Goal: Task Accomplishment & Management: Use online tool/utility

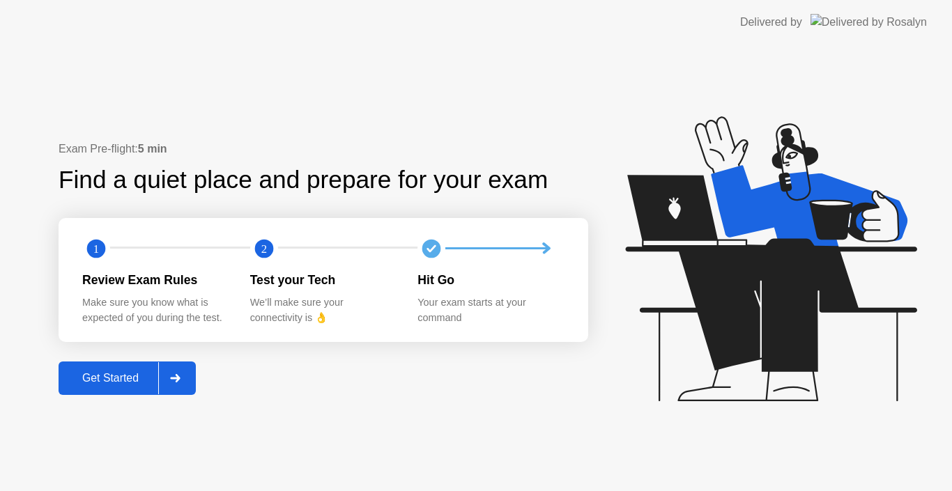
click at [134, 385] on div "Get Started" at bounding box center [110, 378] width 95 height 13
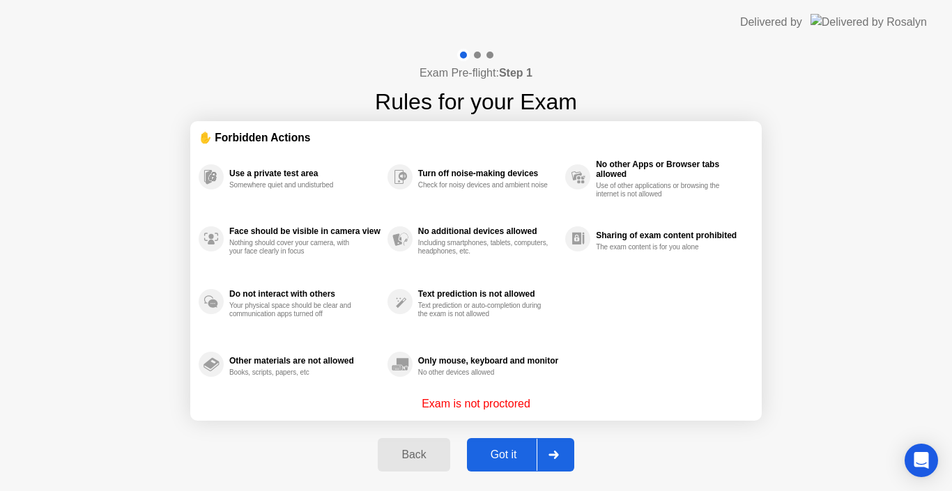
click at [518, 466] on button "Got it" at bounding box center [520, 454] width 107 height 33
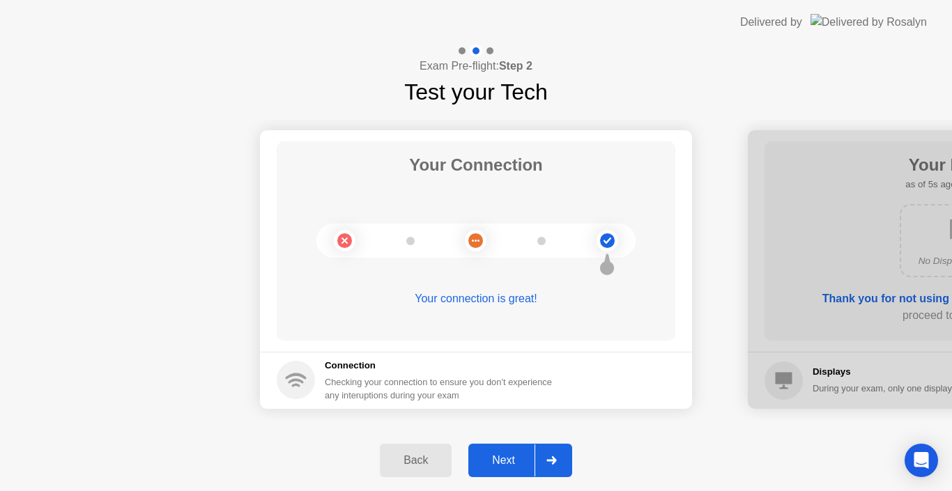
click at [516, 458] on div "Next" at bounding box center [503, 460] width 62 height 13
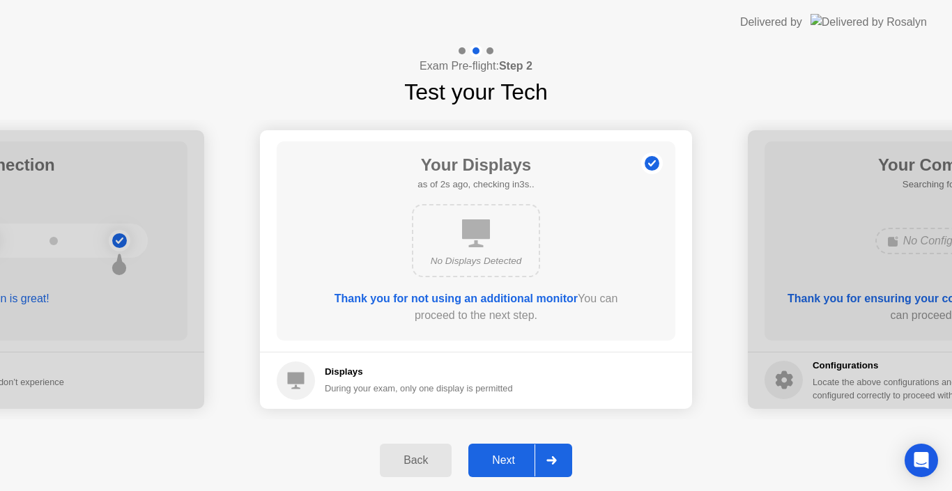
click at [516, 458] on div "Next" at bounding box center [503, 460] width 62 height 13
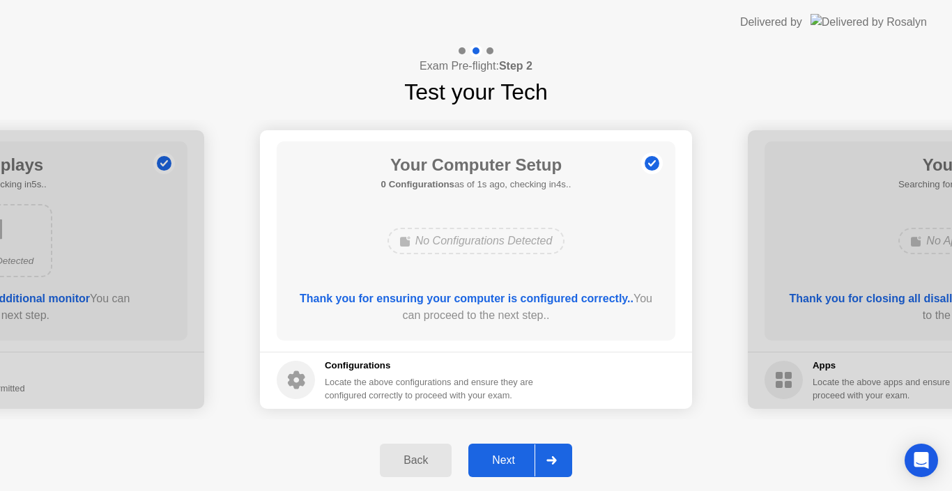
click at [516, 458] on div "Next" at bounding box center [503, 460] width 62 height 13
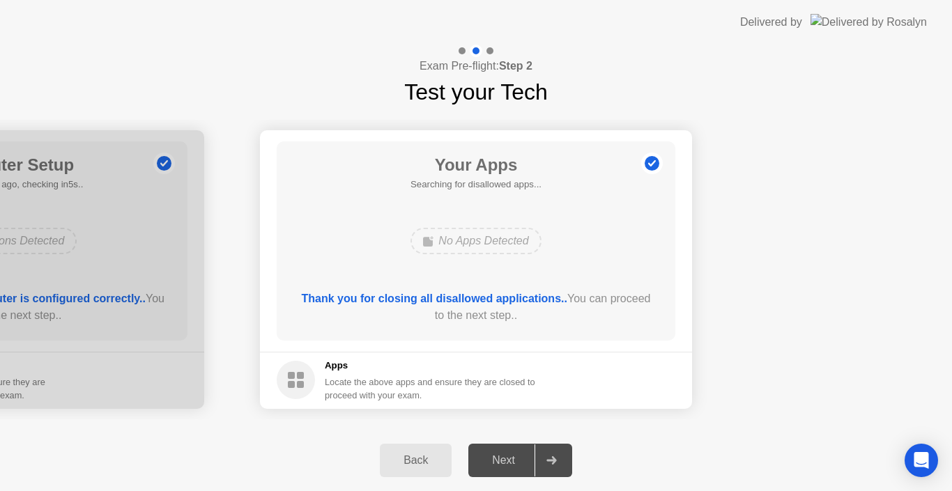
click at [465, 405] on footer "Apps Locate the above apps and ensure they are closed to proceed with your exam." at bounding box center [476, 380] width 432 height 57
click at [504, 463] on div "Next" at bounding box center [503, 460] width 62 height 13
click at [460, 244] on div "No Apps Detected" at bounding box center [475, 241] width 130 height 26
click at [450, 303] on b "Thank you for closing all disallowed applications.." at bounding box center [434, 299] width 265 height 12
click at [287, 390] on circle at bounding box center [296, 380] width 38 height 38
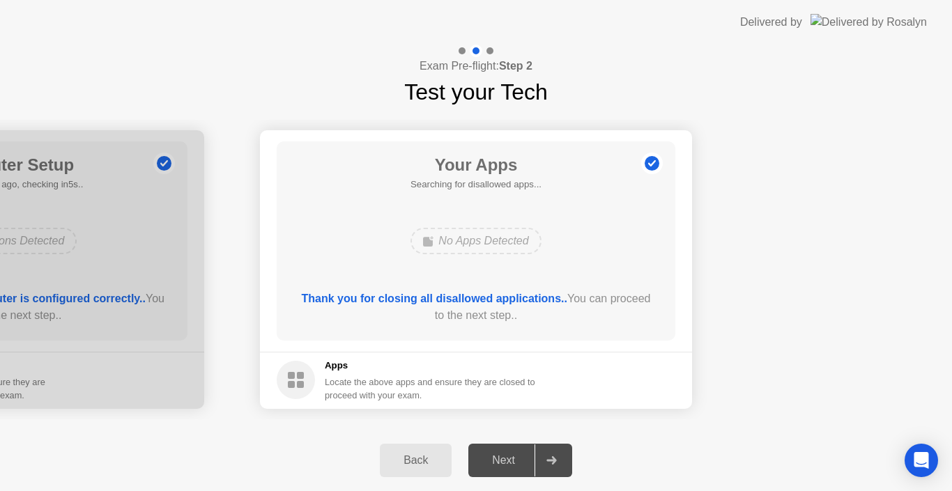
click at [416, 465] on div "Back" at bounding box center [415, 460] width 63 height 13
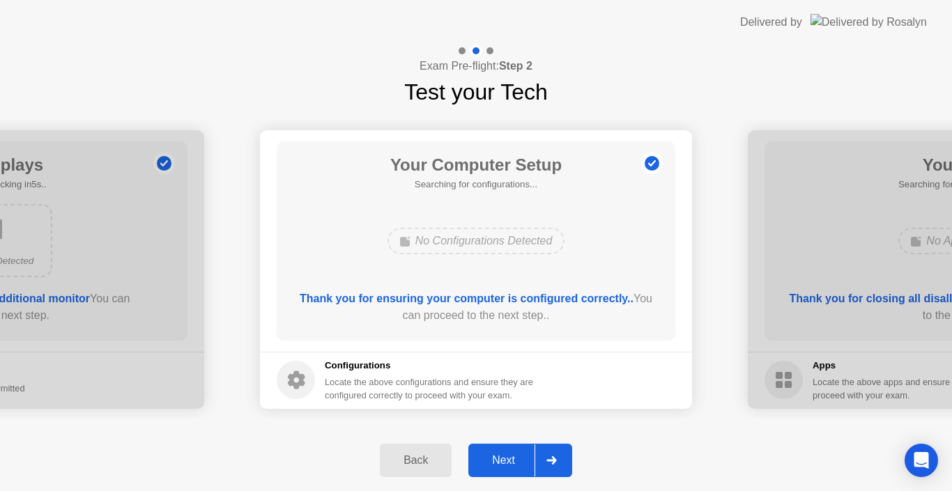
click at [488, 456] on div "Next" at bounding box center [503, 460] width 62 height 13
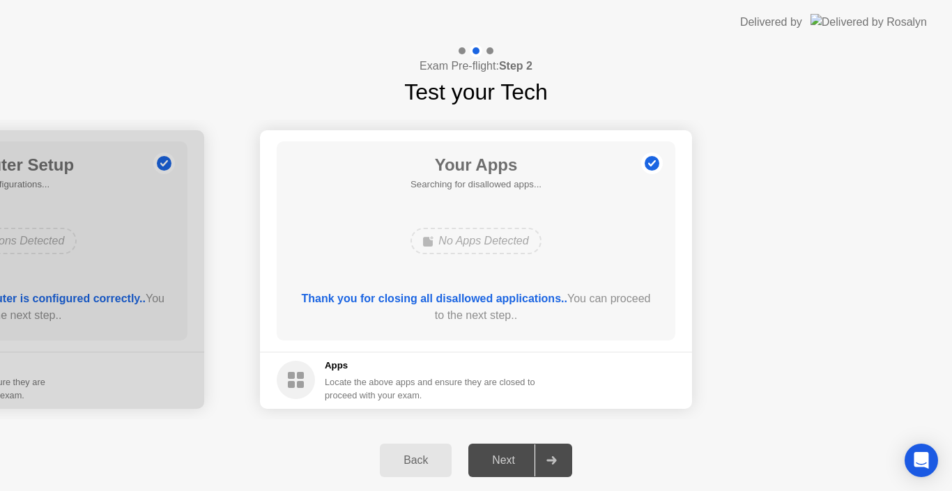
click at [497, 297] on b "Thank you for closing all disallowed applications.." at bounding box center [434, 299] width 265 height 12
click at [646, 163] on circle at bounding box center [651, 163] width 15 height 15
click at [467, 243] on div "No Apps Detected" at bounding box center [475, 241] width 130 height 26
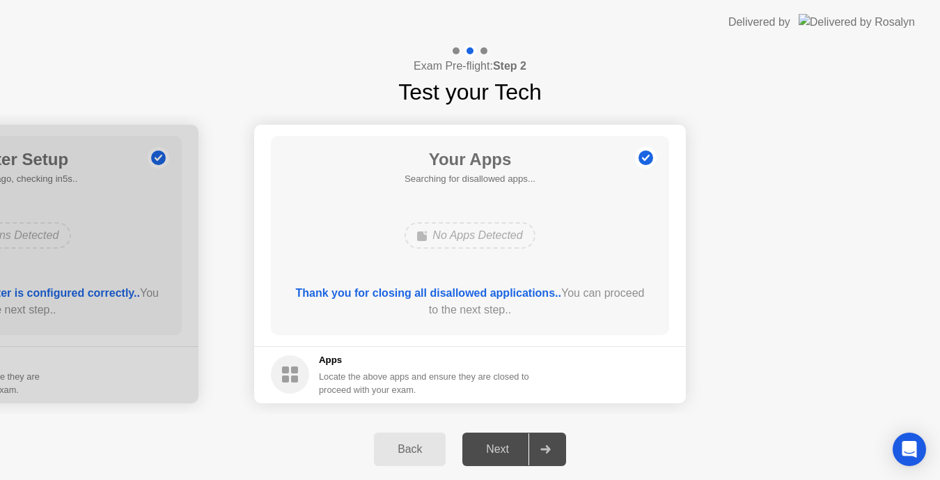
click at [409, 307] on div "Thank you for closing all disallowed applications.. You can proceed to the next…" at bounding box center [470, 301] width 359 height 33
click at [412, 292] on b "Thank you for closing all disallowed applications.." at bounding box center [428, 293] width 265 height 12
click at [339, 373] on div "Locate the above apps and ensure they are closed to proceed with your exam." at bounding box center [424, 383] width 211 height 26
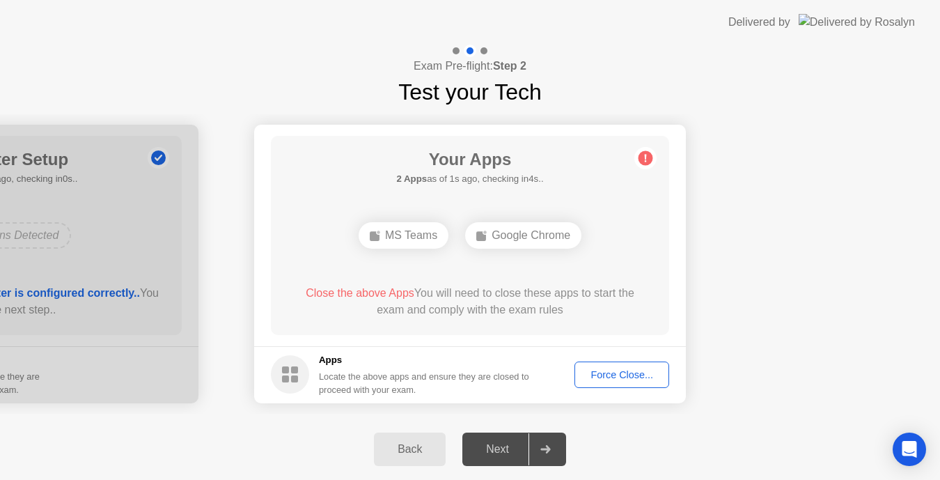
click at [591, 378] on div "Force Close..." at bounding box center [622, 374] width 85 height 11
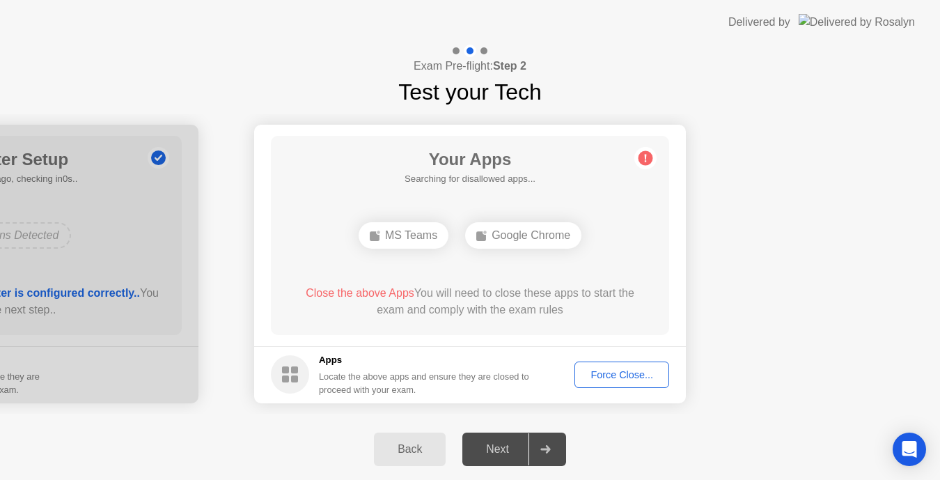
click at [599, 370] on div "Force Close..." at bounding box center [622, 374] width 85 height 11
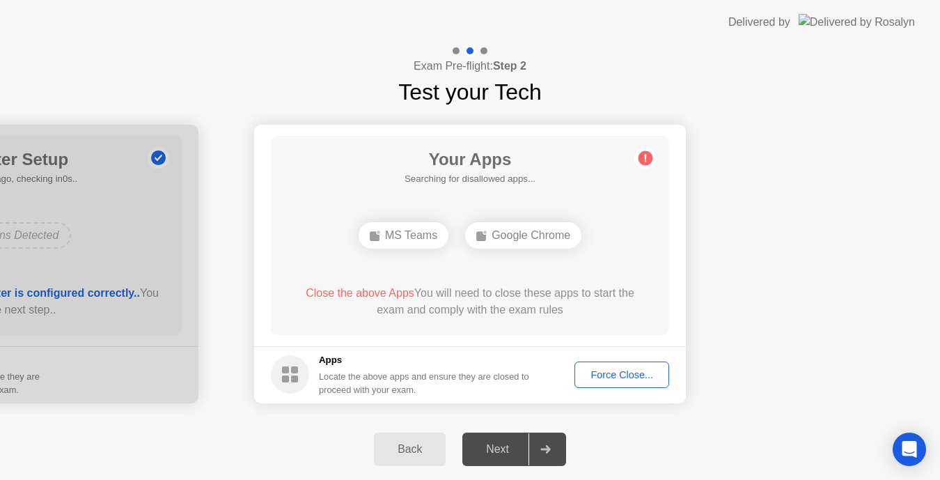
click at [616, 369] on div "Force Close..." at bounding box center [622, 374] width 85 height 11
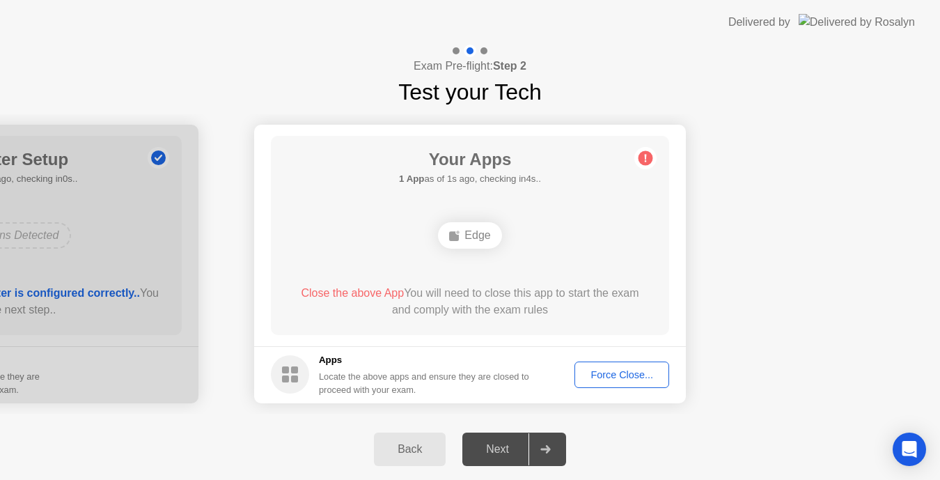
click at [580, 369] on div "Force Close..." at bounding box center [622, 374] width 85 height 11
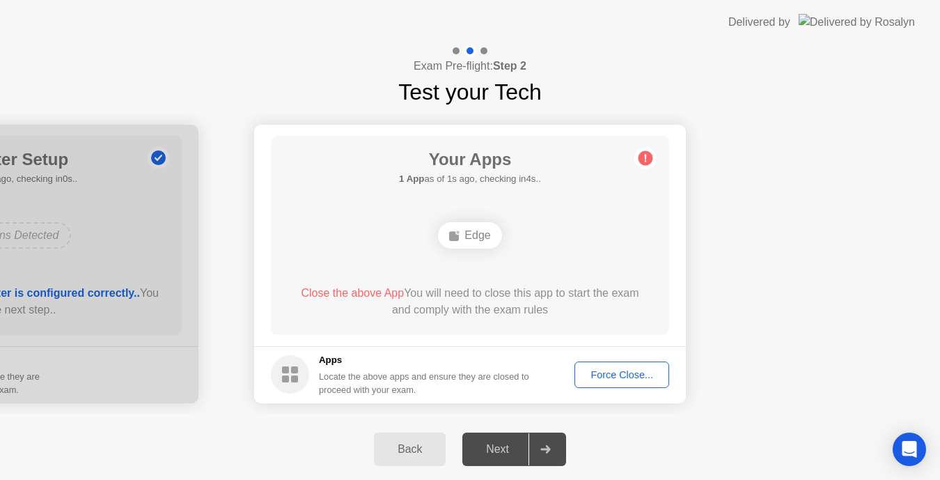
click at [454, 242] on div "Edge" at bounding box center [469, 235] width 63 height 26
click at [460, 236] on icon at bounding box center [454, 235] width 11 height 11
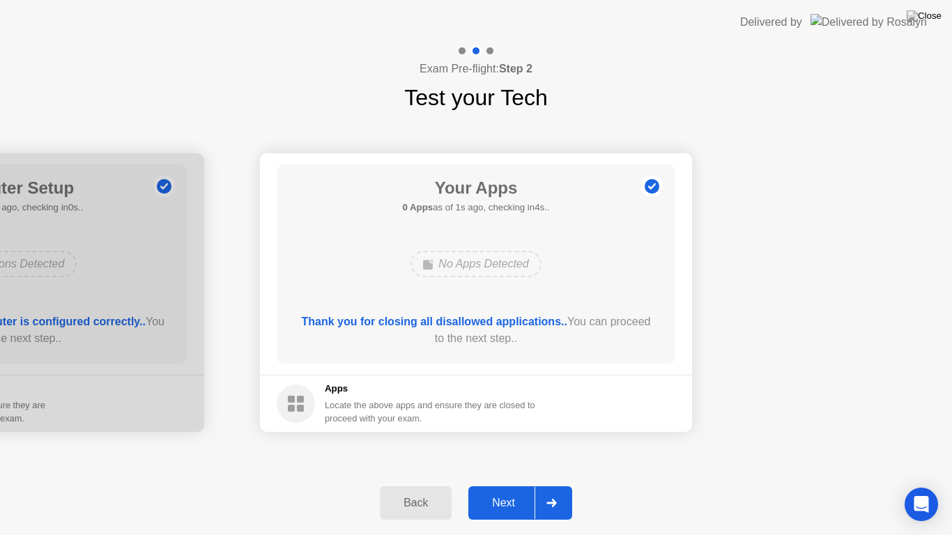
click at [513, 490] on button "Next" at bounding box center [520, 502] width 104 height 33
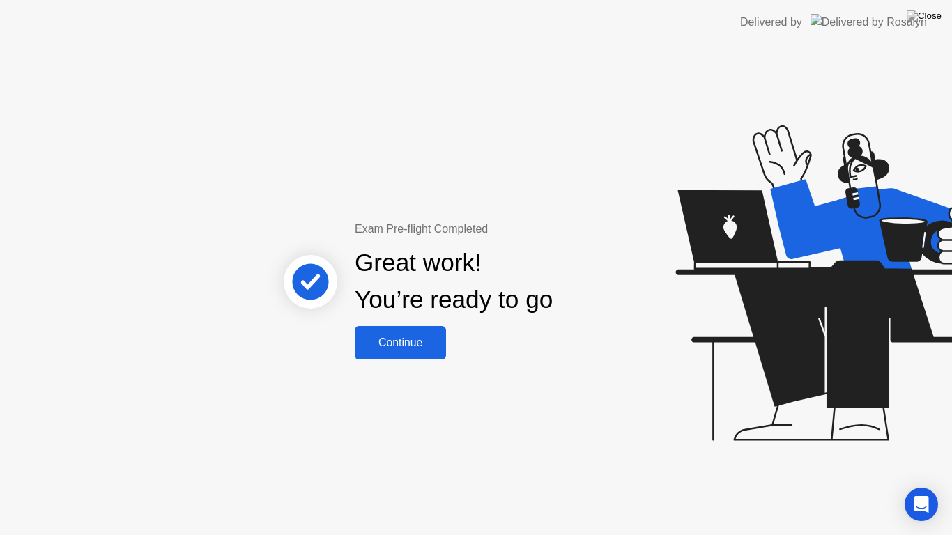
click at [393, 326] on button "Continue" at bounding box center [400, 342] width 91 height 33
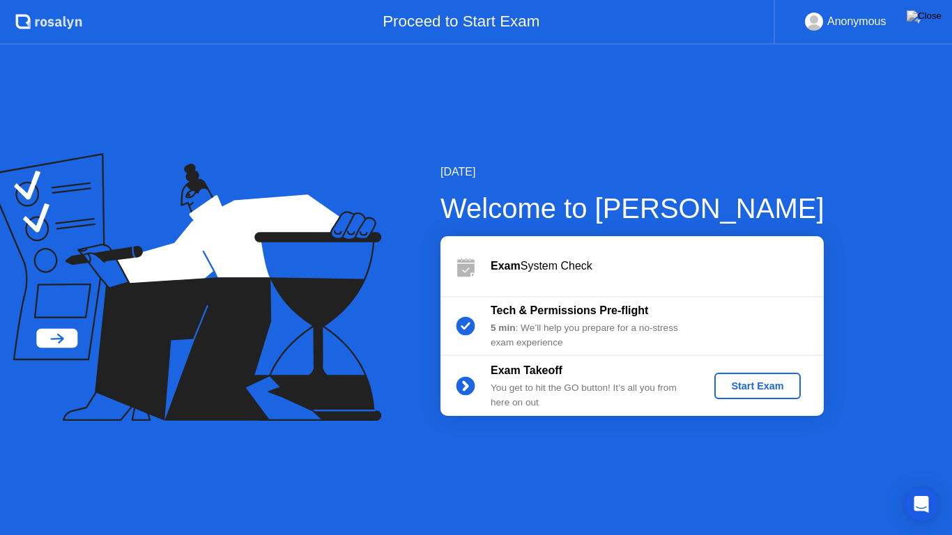
click at [748, 388] on div "Start Exam" at bounding box center [757, 385] width 75 height 11
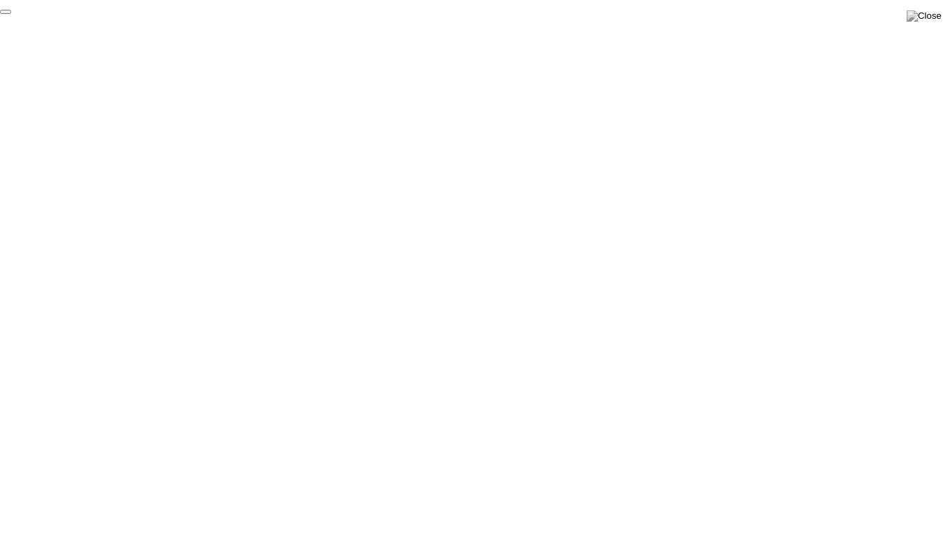
click div "End Proctoring Session"
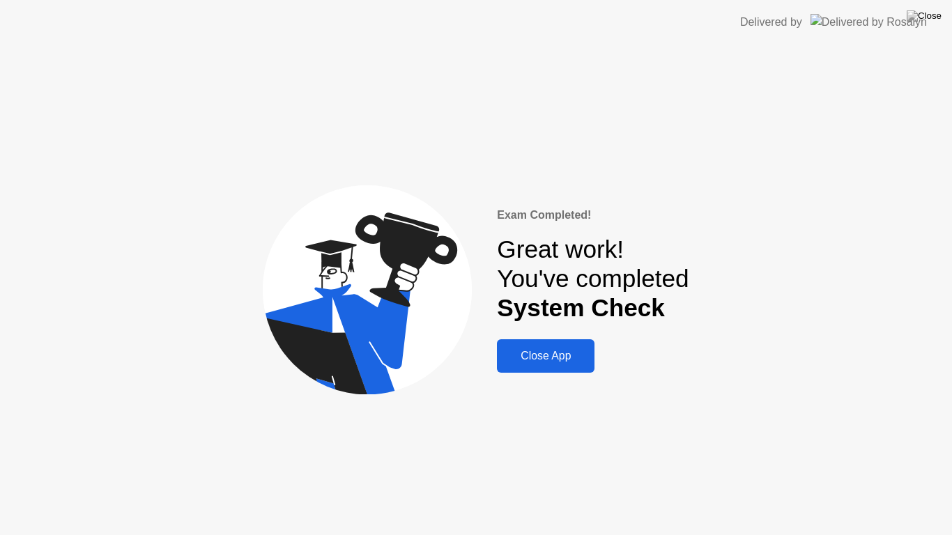
click at [569, 362] on div "Close App" at bounding box center [545, 356] width 89 height 13
